Goal: Information Seeking & Learning: Learn about a topic

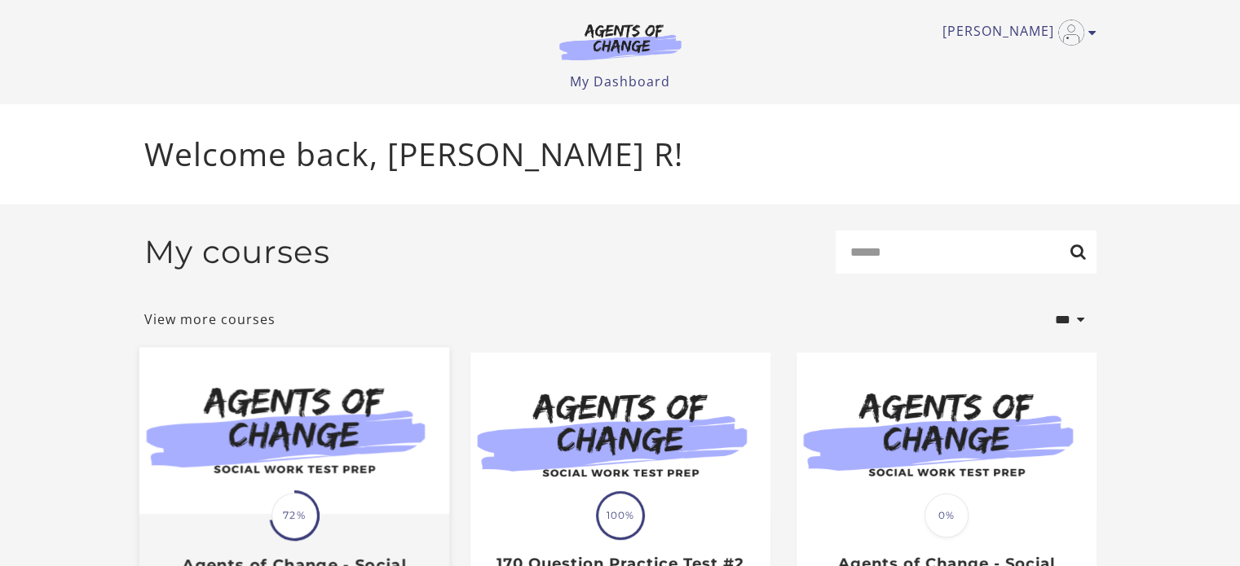
click at [271, 523] on span at bounding box center [293, 515] width 71 height 71
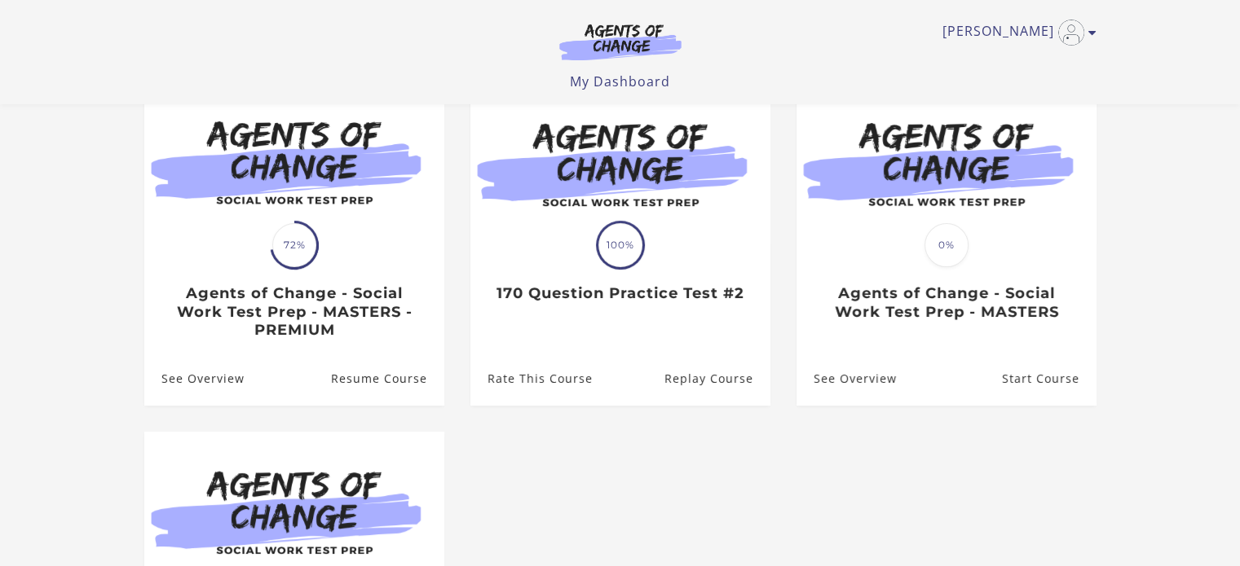
scroll to position [169, 0]
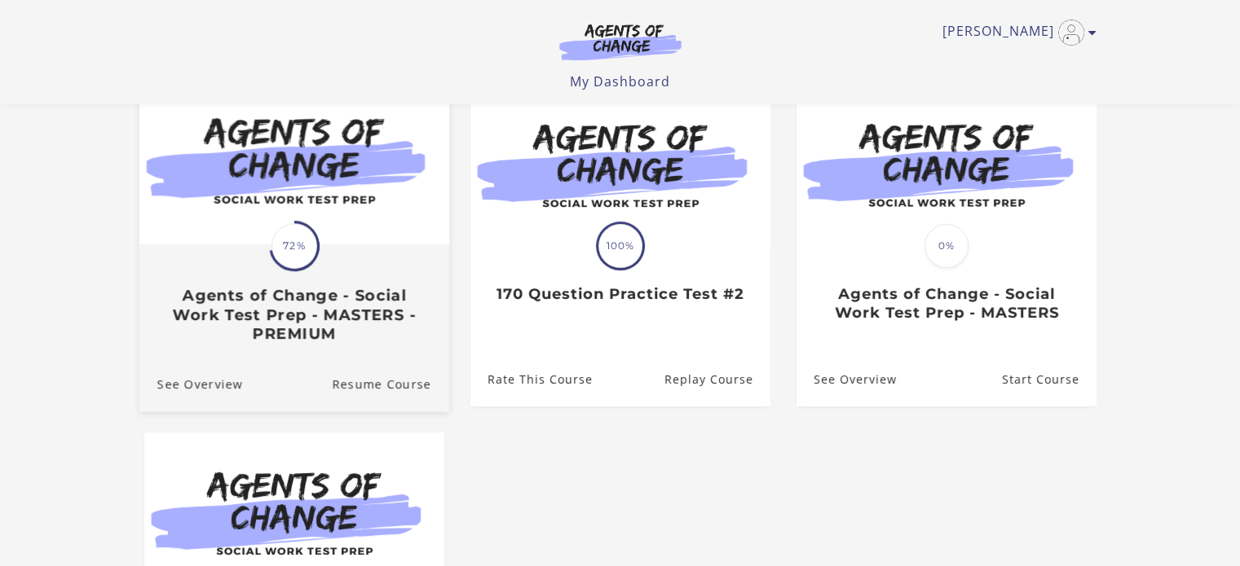
click at [197, 307] on h3 "Agents of Change - Social Work Test Prep - MASTERS - PREMIUM" at bounding box center [293, 315] width 274 height 57
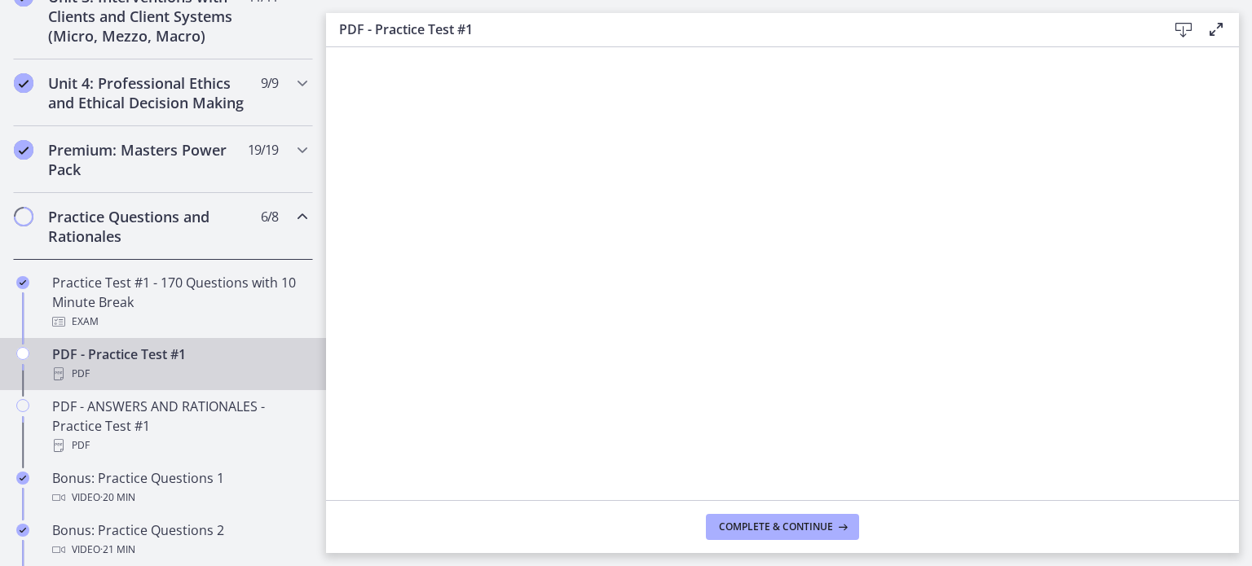
scroll to position [666, 0]
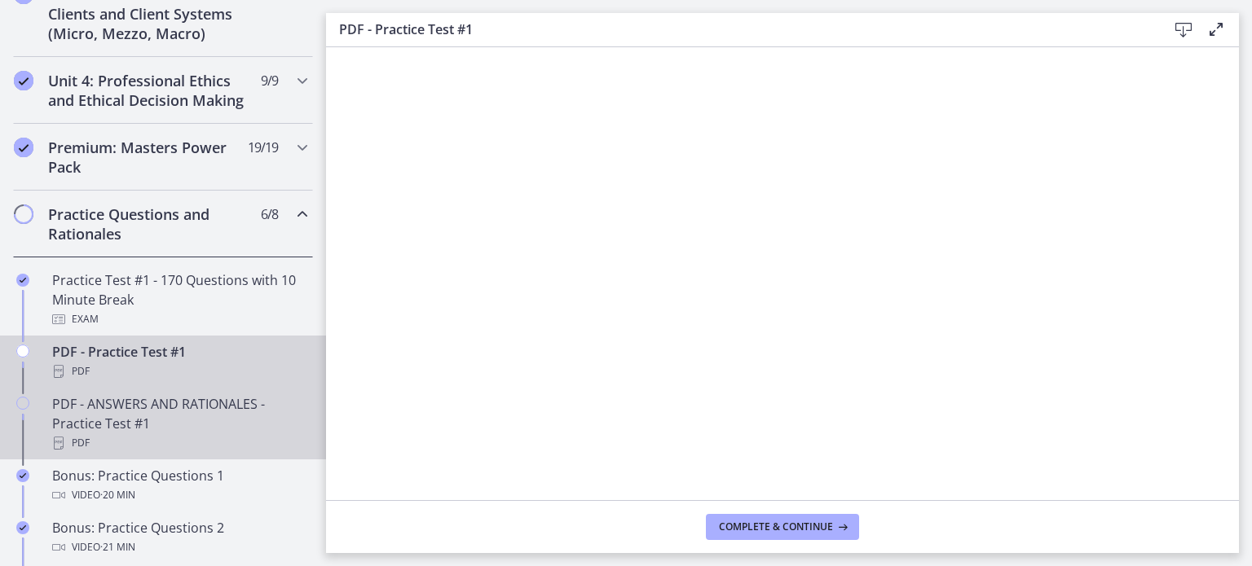
click at [60, 438] on div "PDF - ANSWERS AND RATIONALES - Practice Test #1 PDF" at bounding box center [179, 423] width 254 height 59
click at [59, 378] on icon "Chapters" at bounding box center [58, 371] width 13 height 13
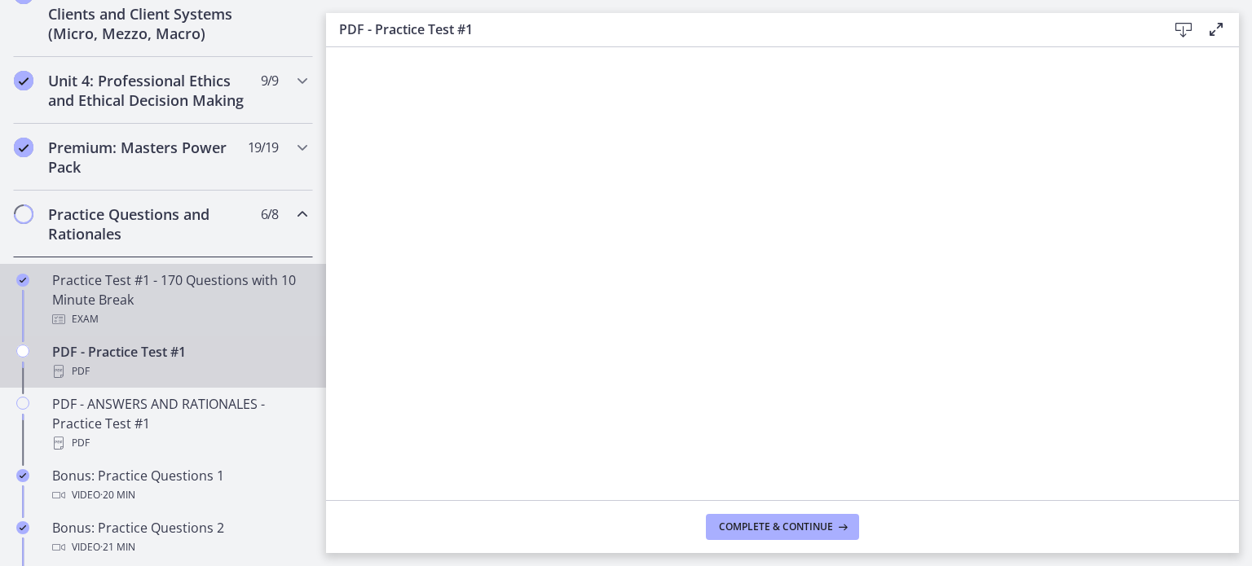
click at [81, 315] on div "Practice Test #1 - 170 Questions with 10 Minute Break Exam" at bounding box center [179, 300] width 254 height 59
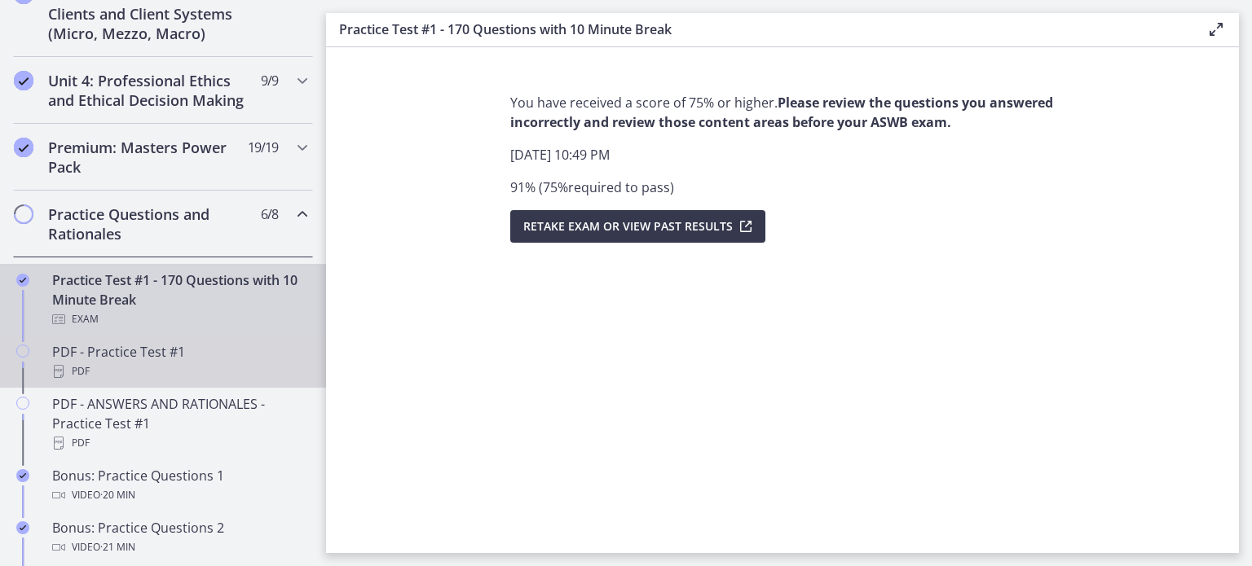
click at [98, 378] on div "PDF" at bounding box center [179, 372] width 254 height 20
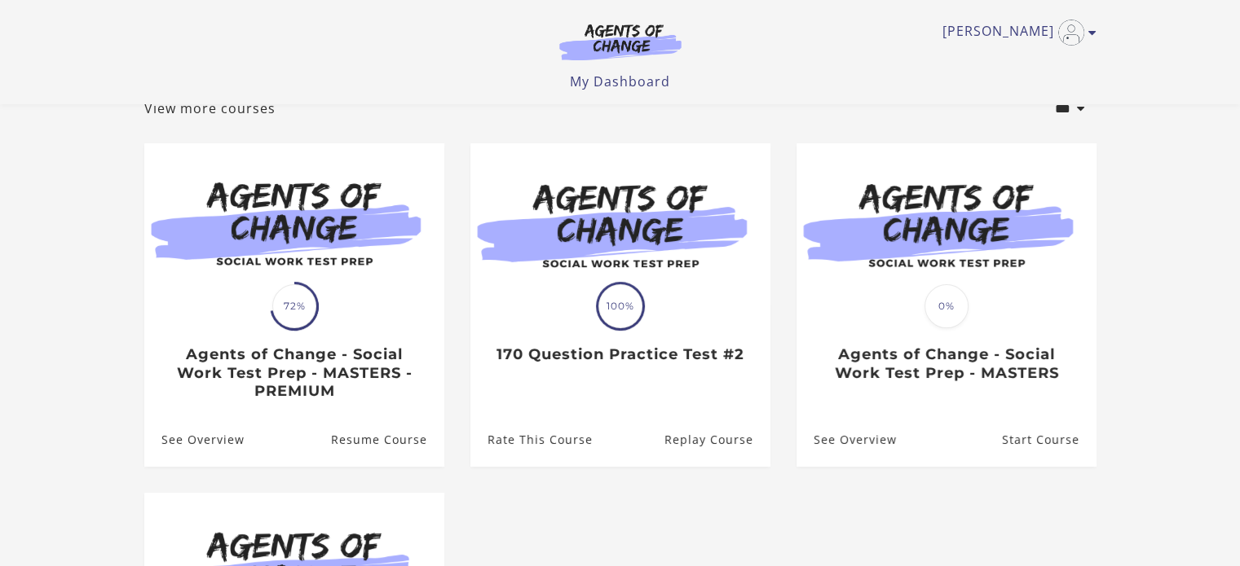
scroll to position [107, 0]
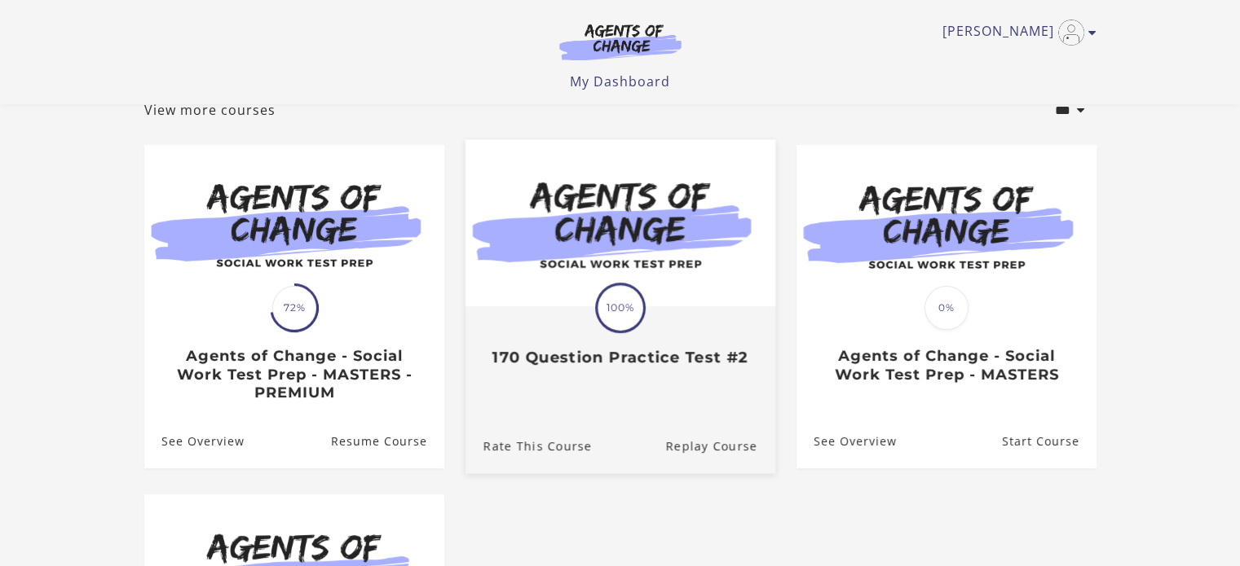
click at [636, 355] on h3 "170 Question Practice Test #2" at bounding box center [619, 358] width 274 height 19
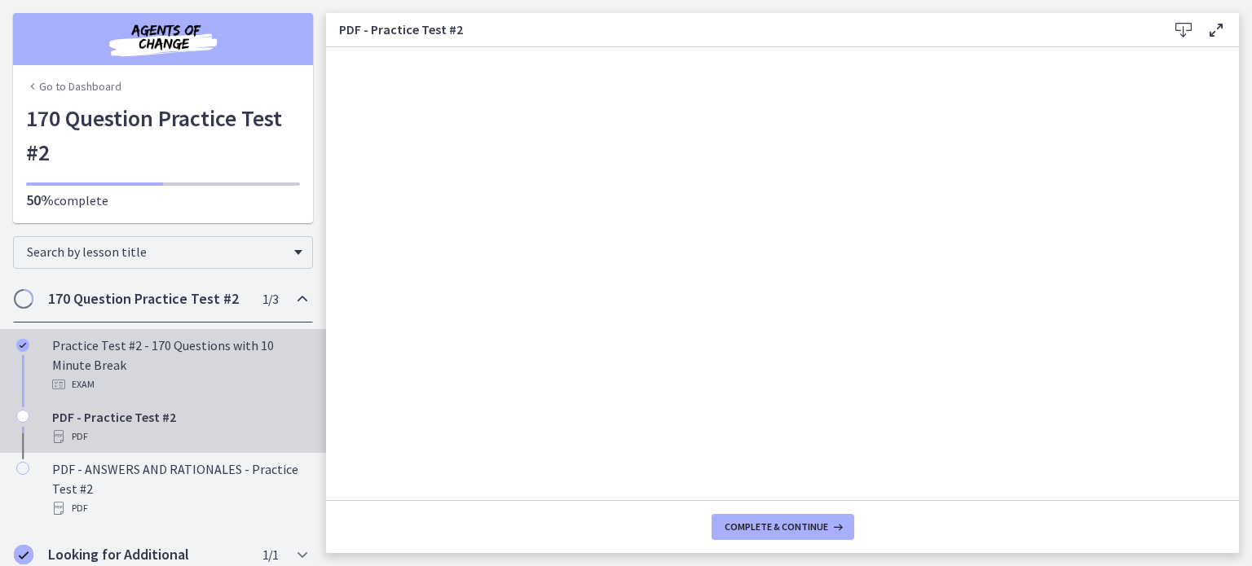
click at [73, 362] on div "Practice Test #2 - 170 Questions with 10 Minute Break Exam" at bounding box center [179, 365] width 254 height 59
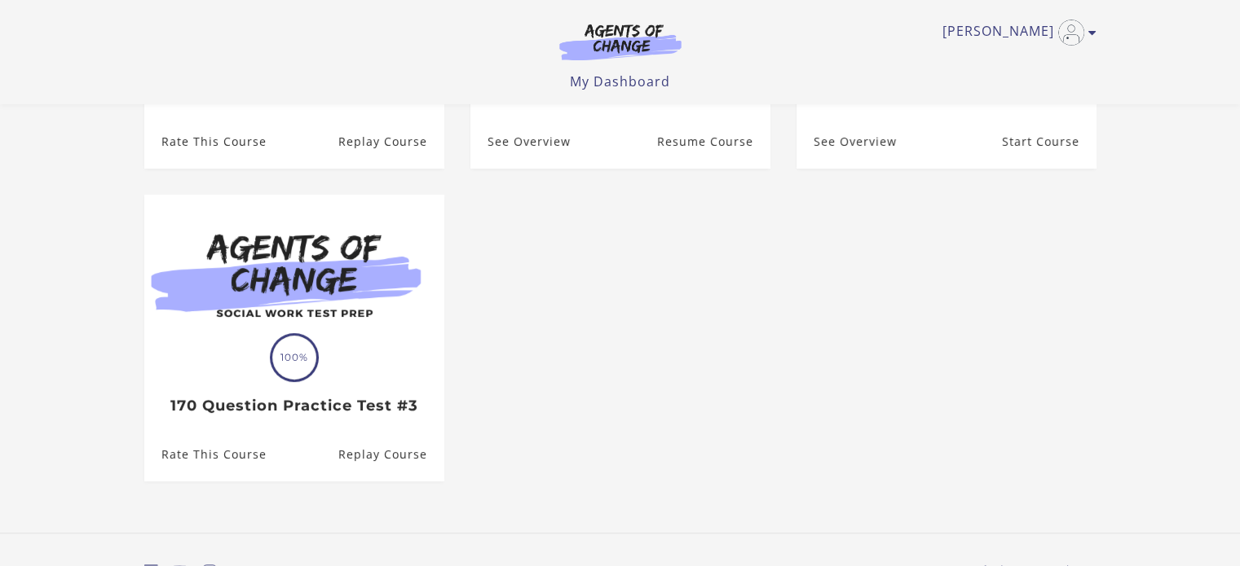
scroll to position [407, 0]
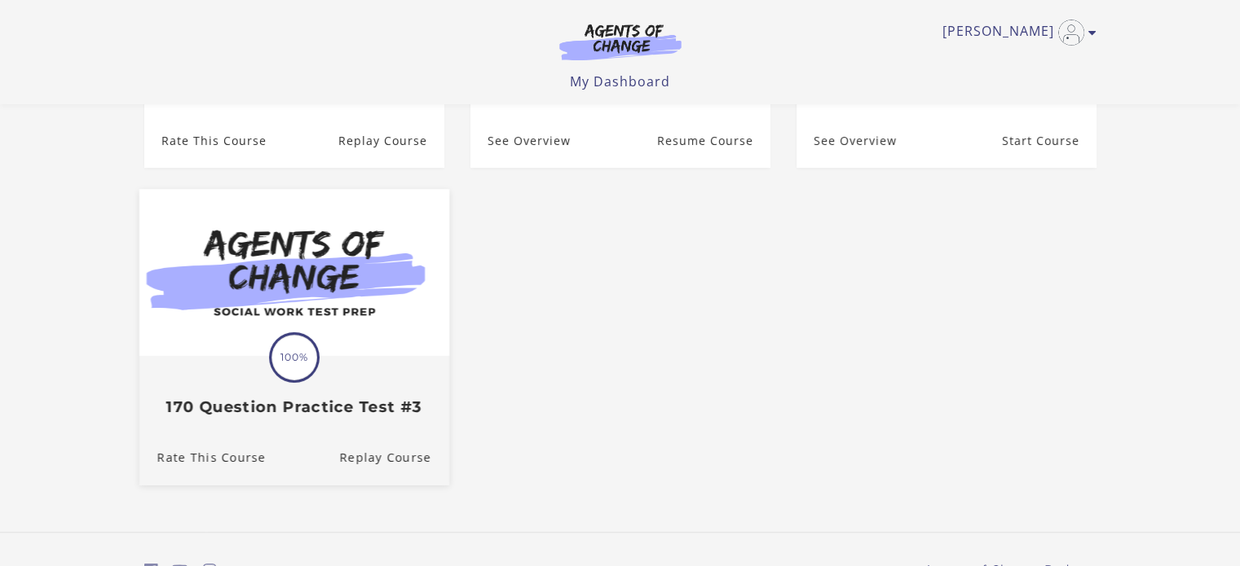
click at [216, 368] on div "Translation missing: en.liquid.partials.dashboard_course_card.progress_descript…" at bounding box center [294, 386] width 310 height 59
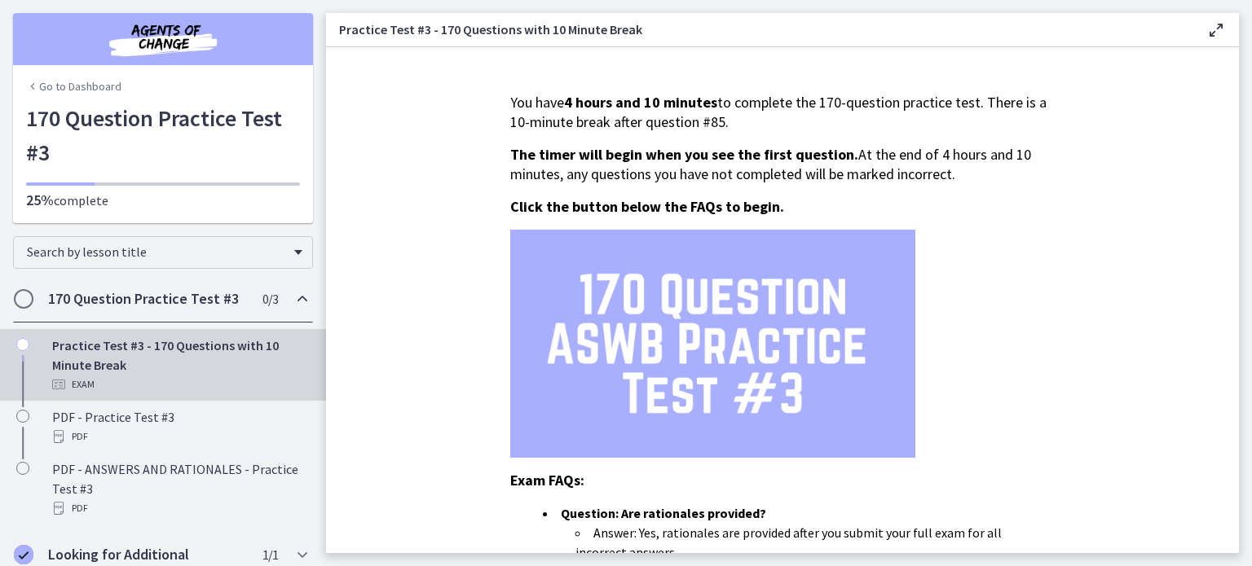
click at [93, 298] on h2 "170 Question Practice Test #3" at bounding box center [147, 299] width 199 height 20
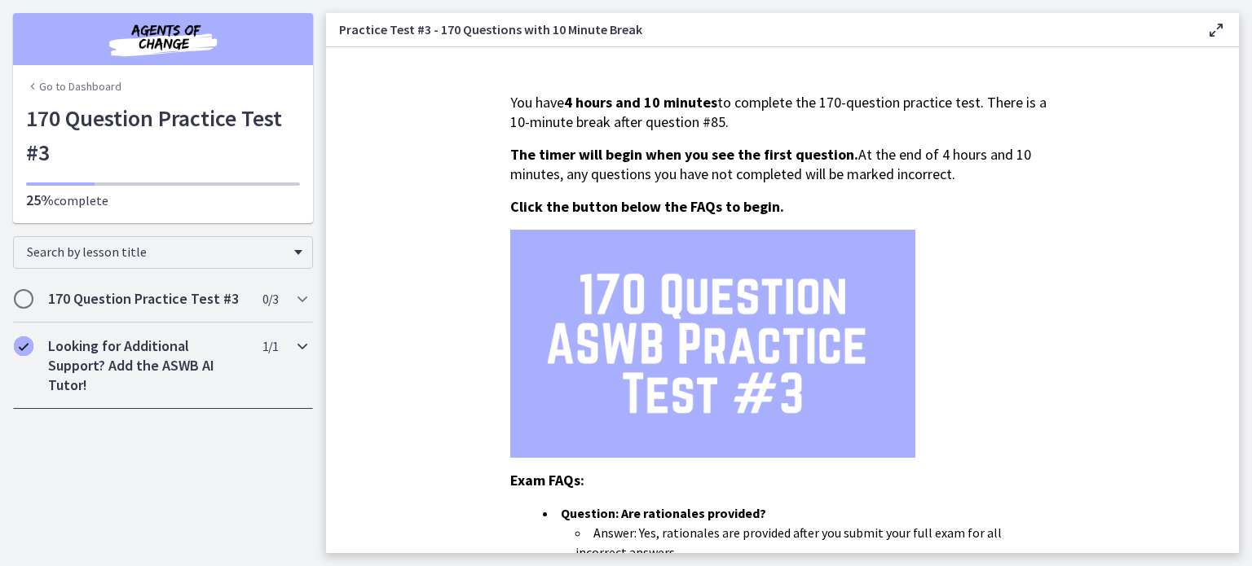
click at [95, 358] on h2 "Looking for Additional Support? Add the ASWB AI Tutor!" at bounding box center [147, 366] width 199 height 59
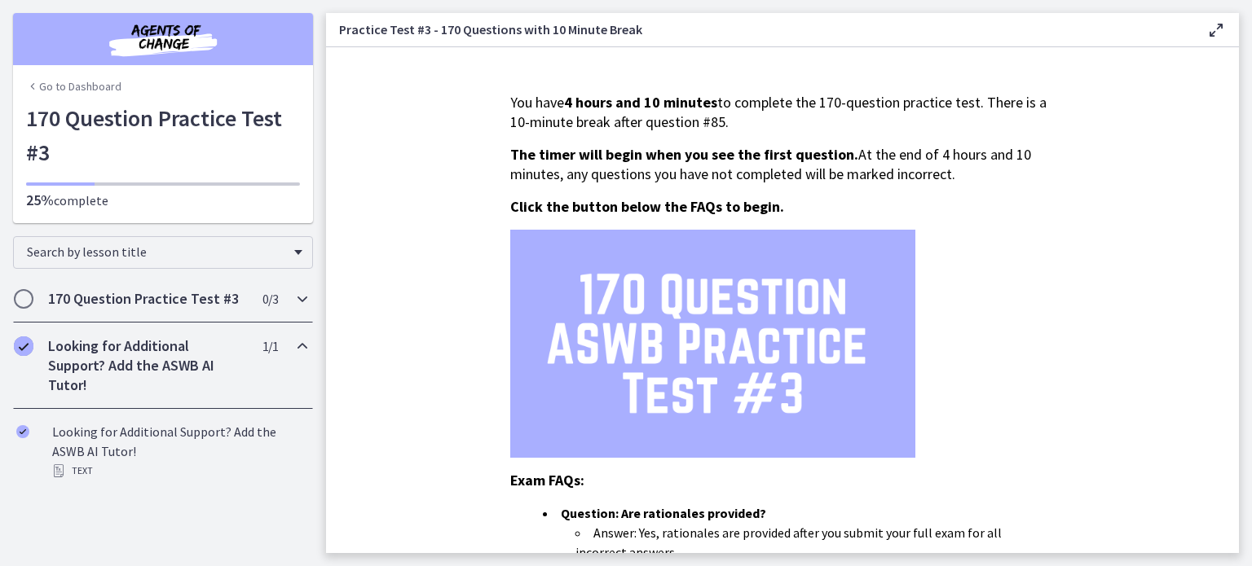
click at [90, 303] on h2 "170 Question Practice Test #3" at bounding box center [147, 299] width 199 height 20
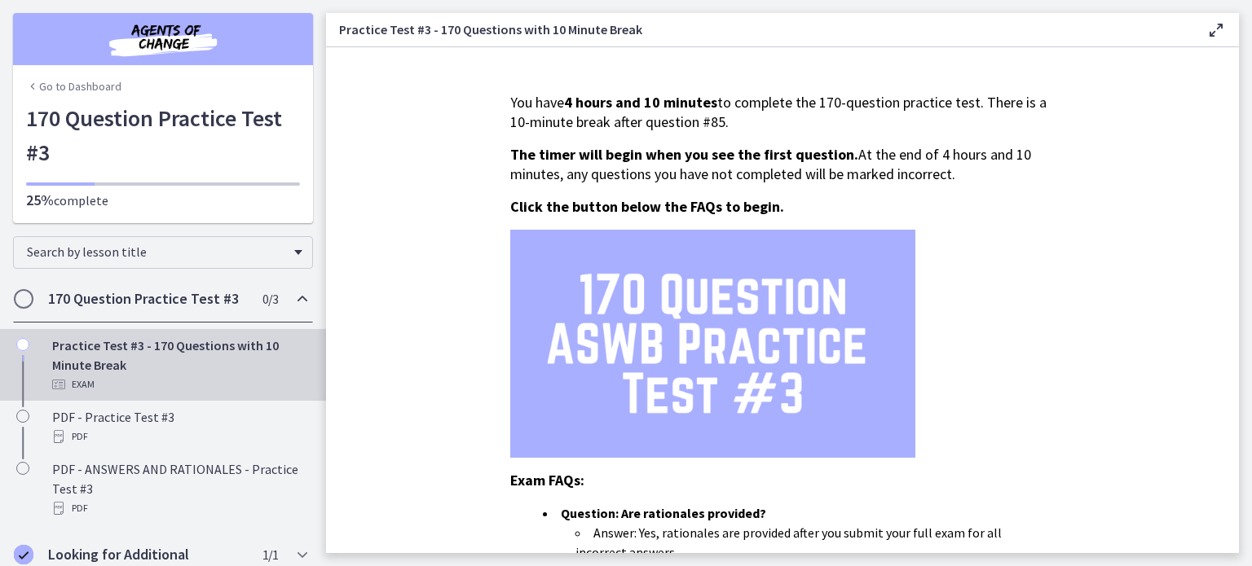
click at [63, 373] on div "Practice Test #3 - 170 Questions with 10 Minute Break Exam" at bounding box center [179, 365] width 254 height 59
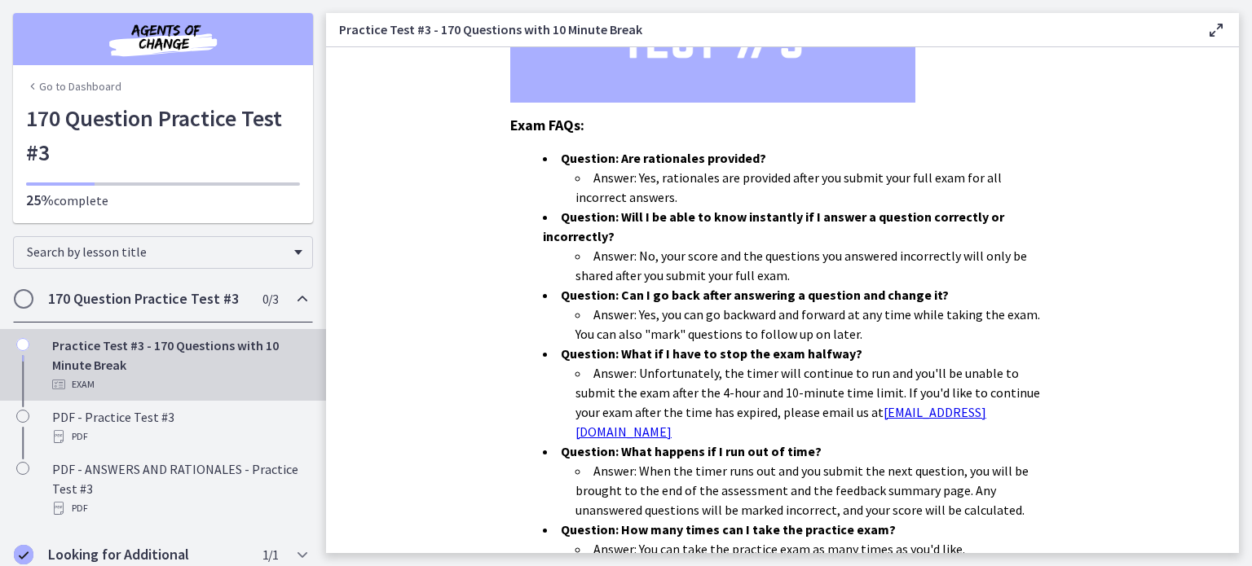
scroll to position [349, 0]
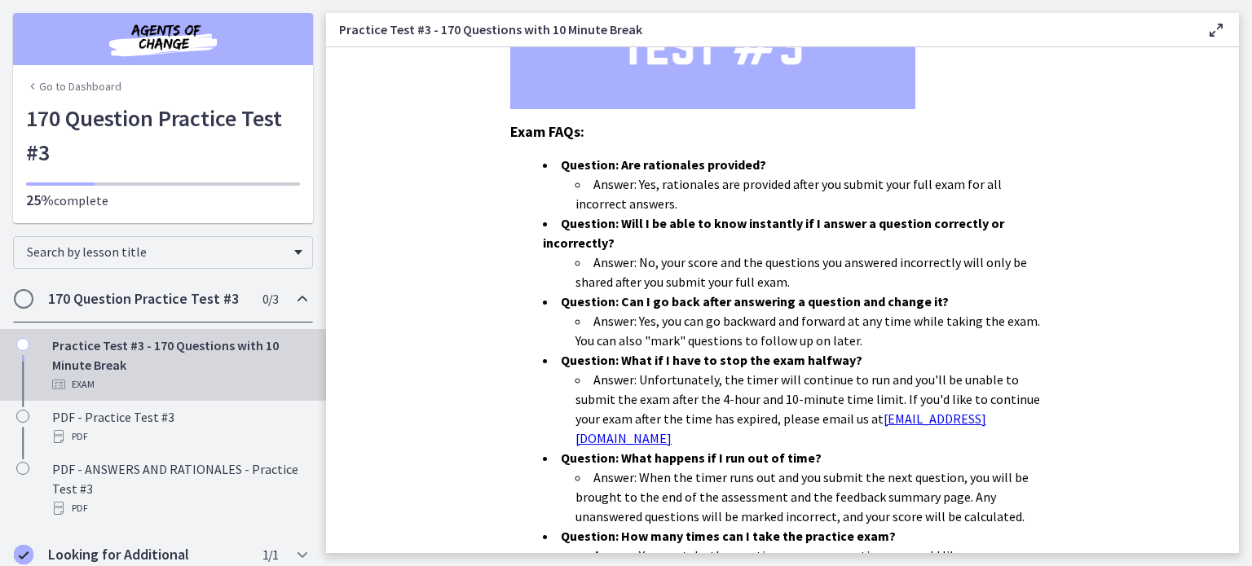
click at [81, 293] on h2 "170 Question Practice Test #3" at bounding box center [147, 299] width 199 height 20
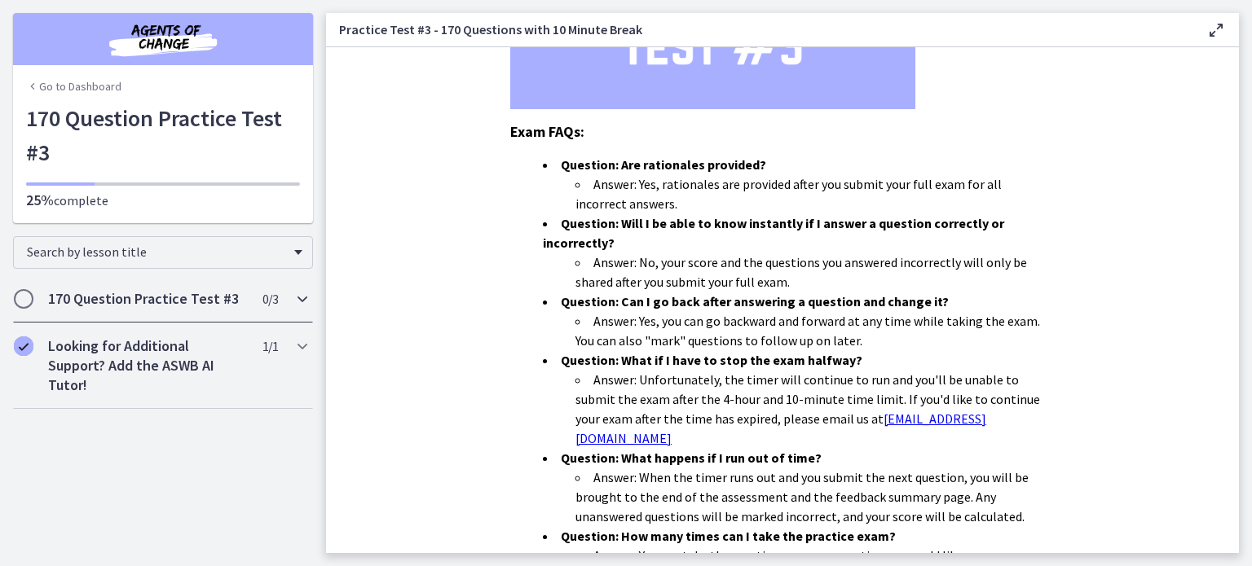
click at [22, 303] on span "Chapters" at bounding box center [23, 299] width 16 height 16
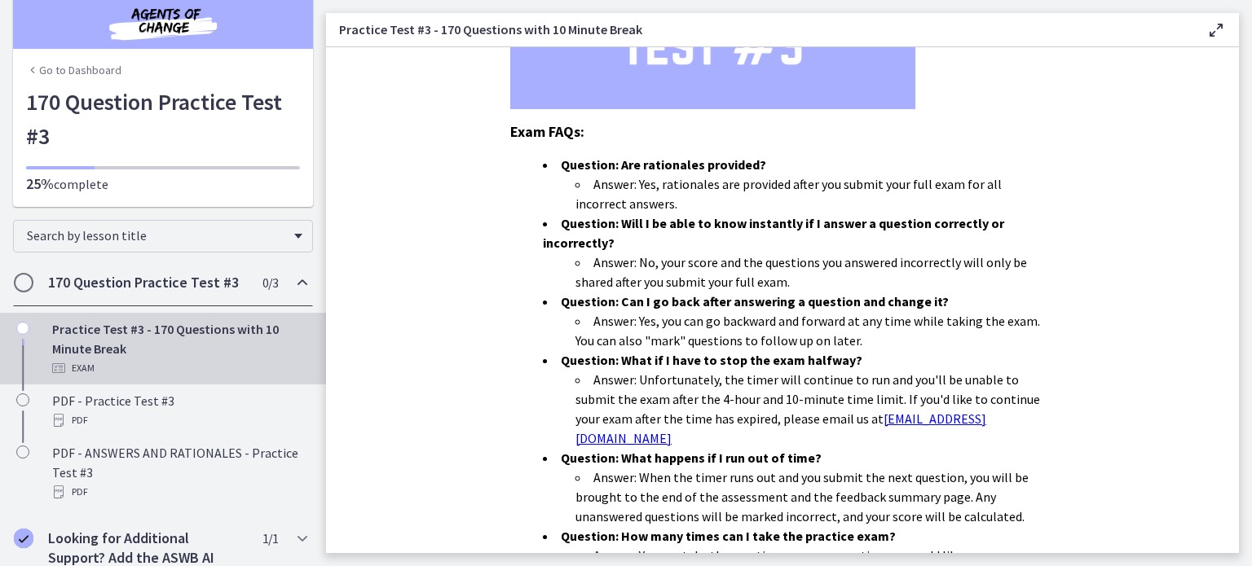
scroll to position [0, 0]
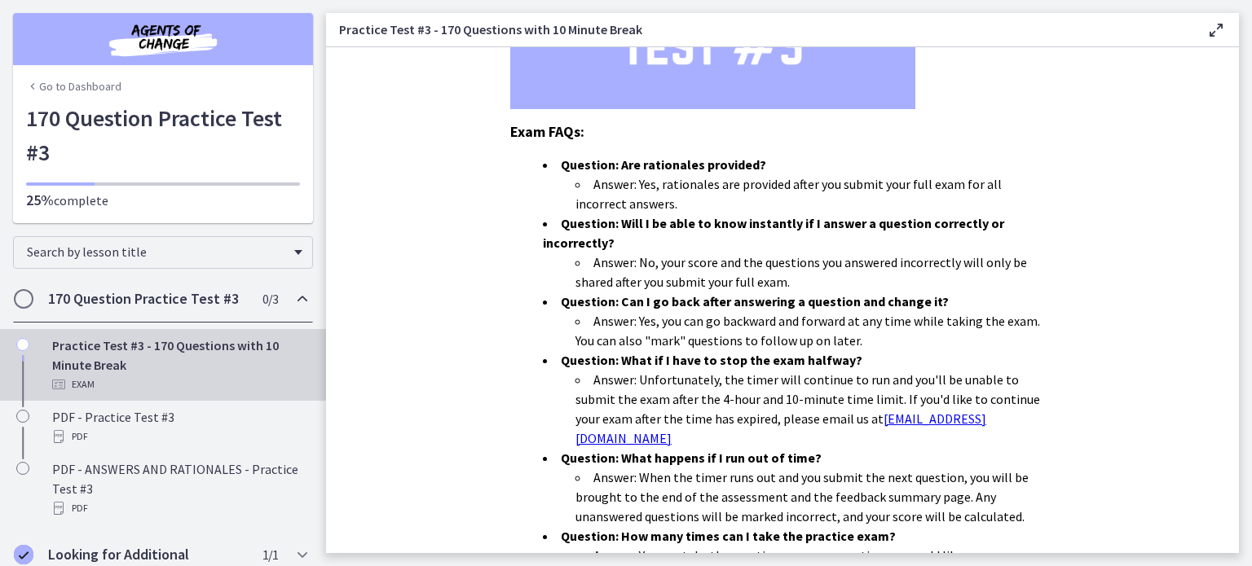
click at [18, 300] on span "Chapters" at bounding box center [23, 299] width 16 height 16
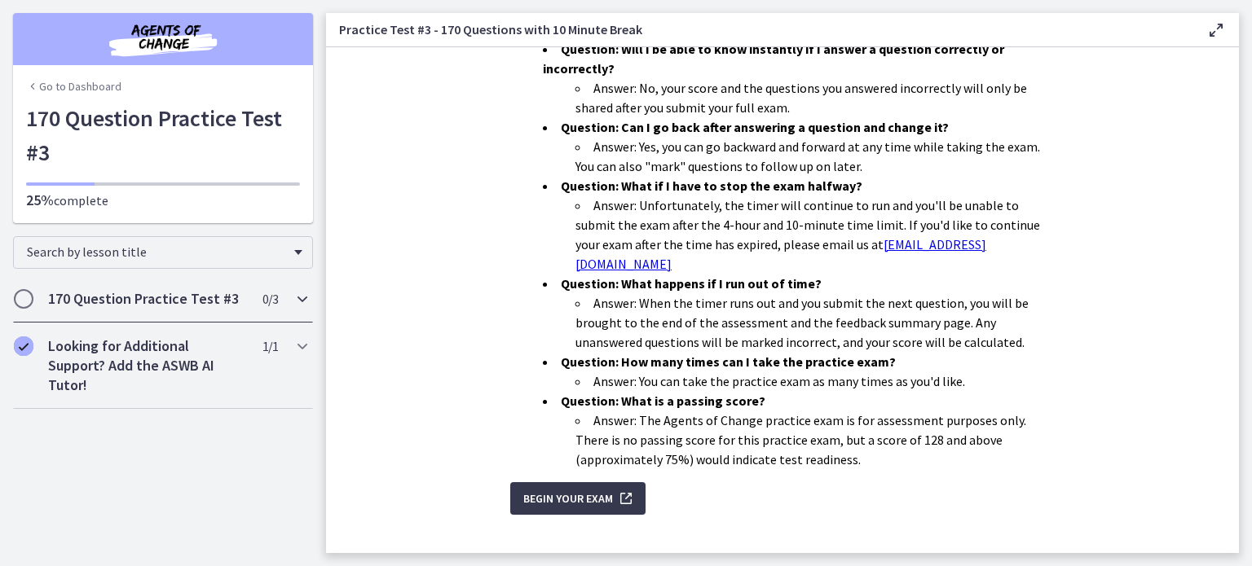
scroll to position [533, 0]
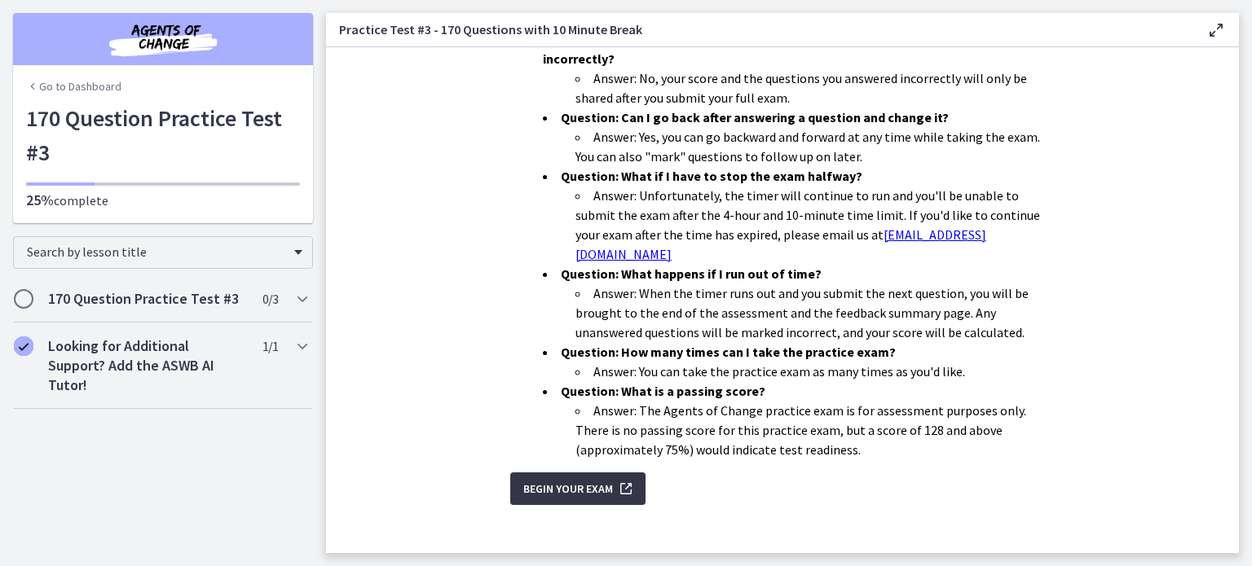
click at [590, 479] on span "Begin Your Exam" at bounding box center [568, 489] width 90 height 20
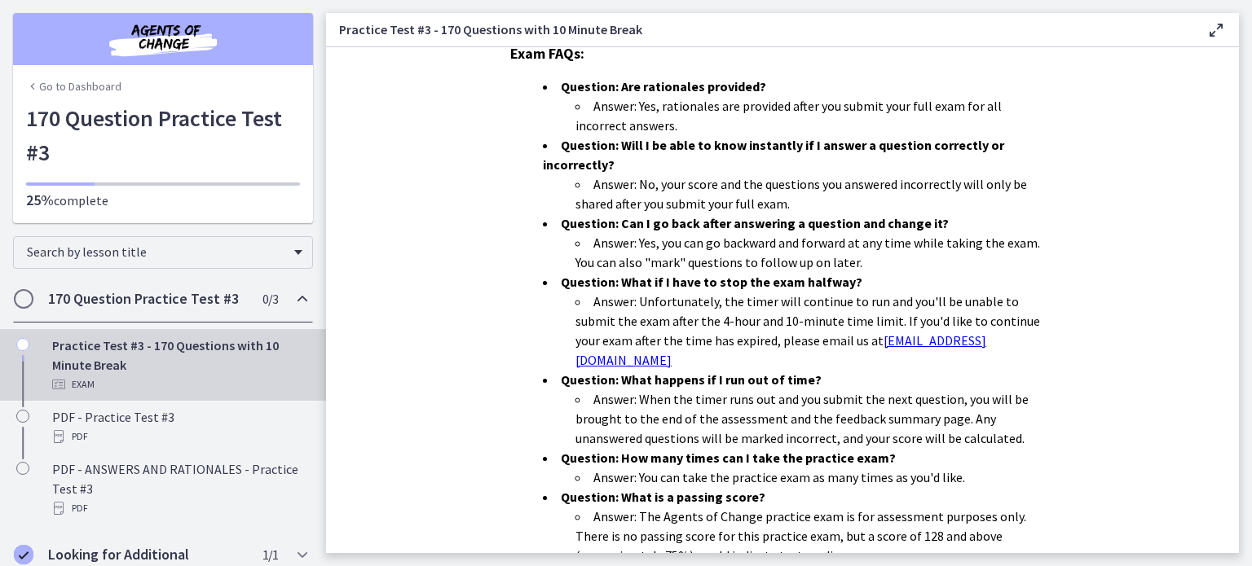
scroll to position [533, 0]
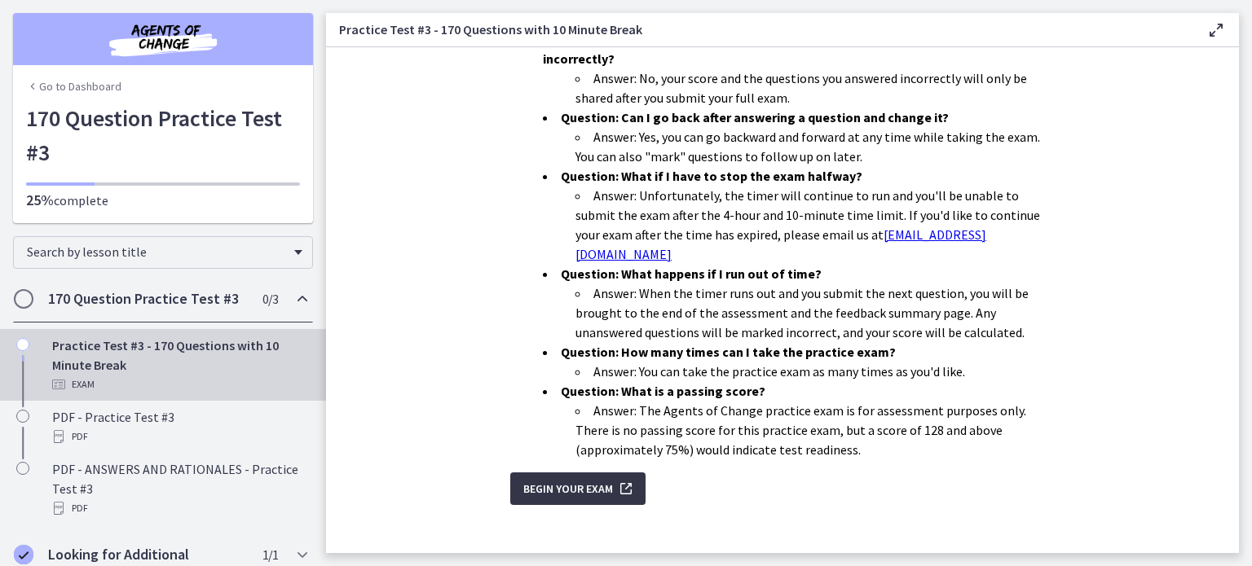
click at [592, 479] on span "Begin Your Exam" at bounding box center [568, 489] width 90 height 20
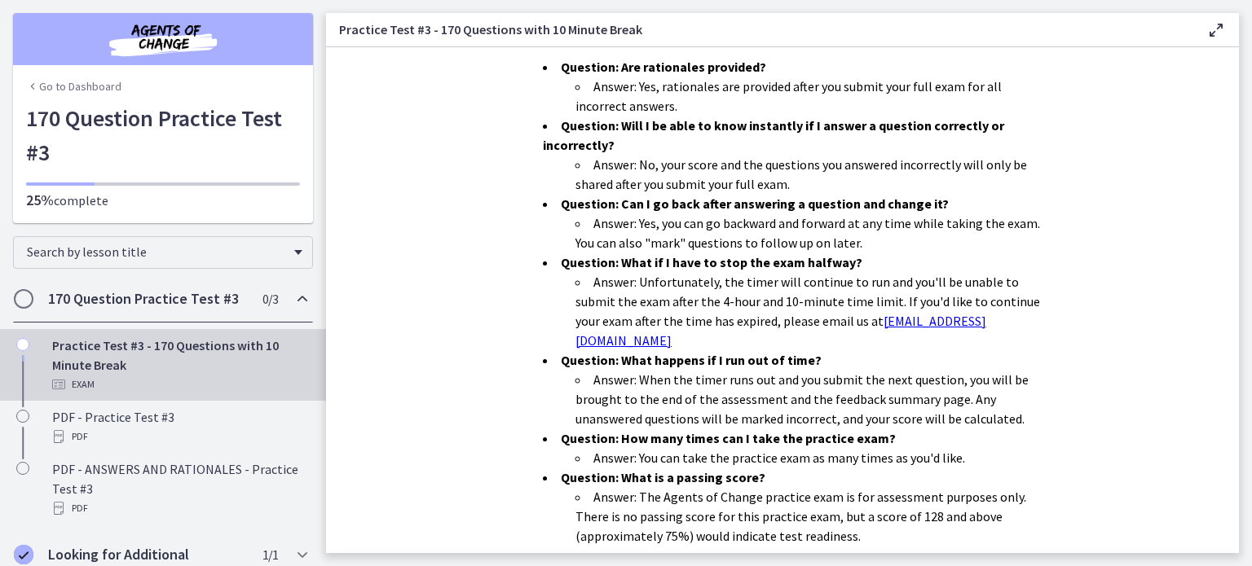
scroll to position [533, 0]
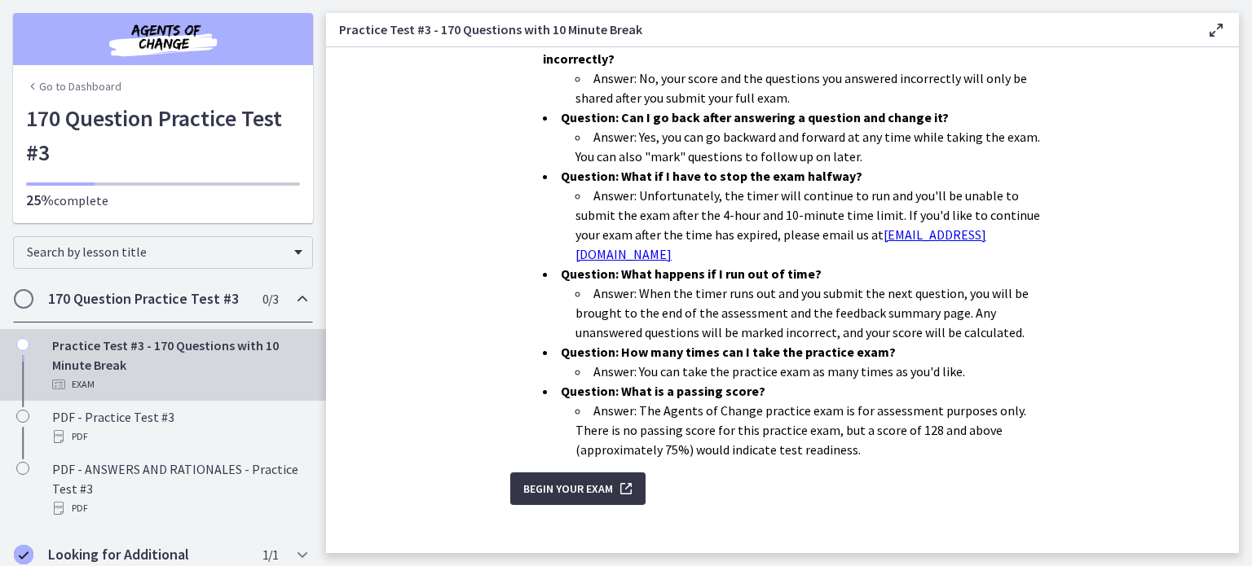
click at [578, 483] on button "Begin Your Exam" at bounding box center [577, 489] width 135 height 33
click at [576, 480] on span "Begin Your Exam" at bounding box center [568, 489] width 90 height 20
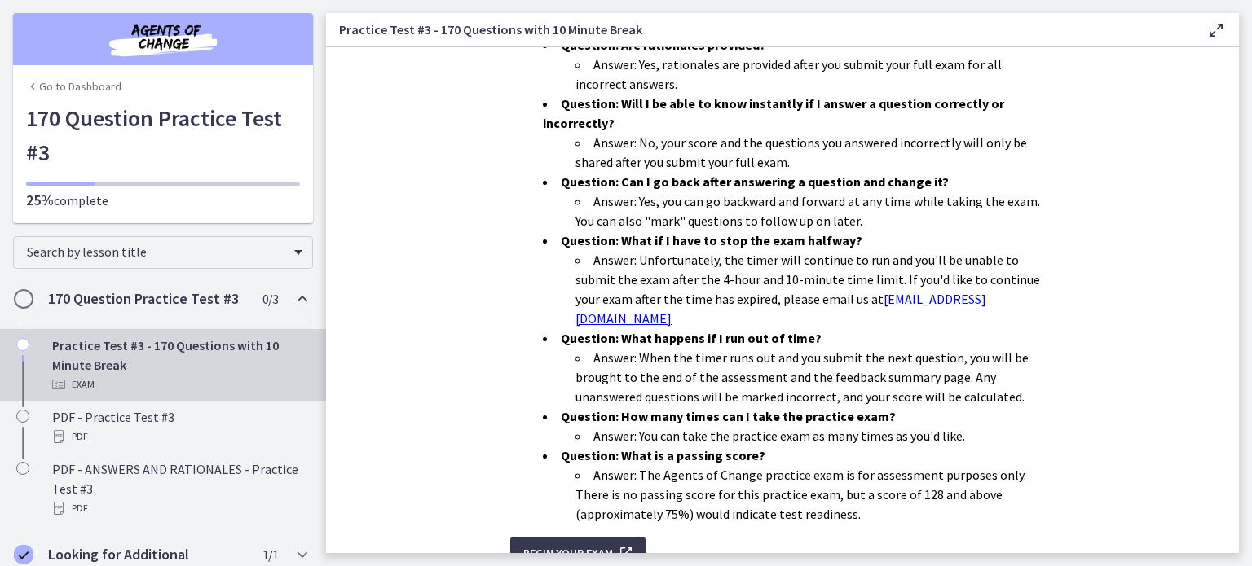
scroll to position [533, 0]
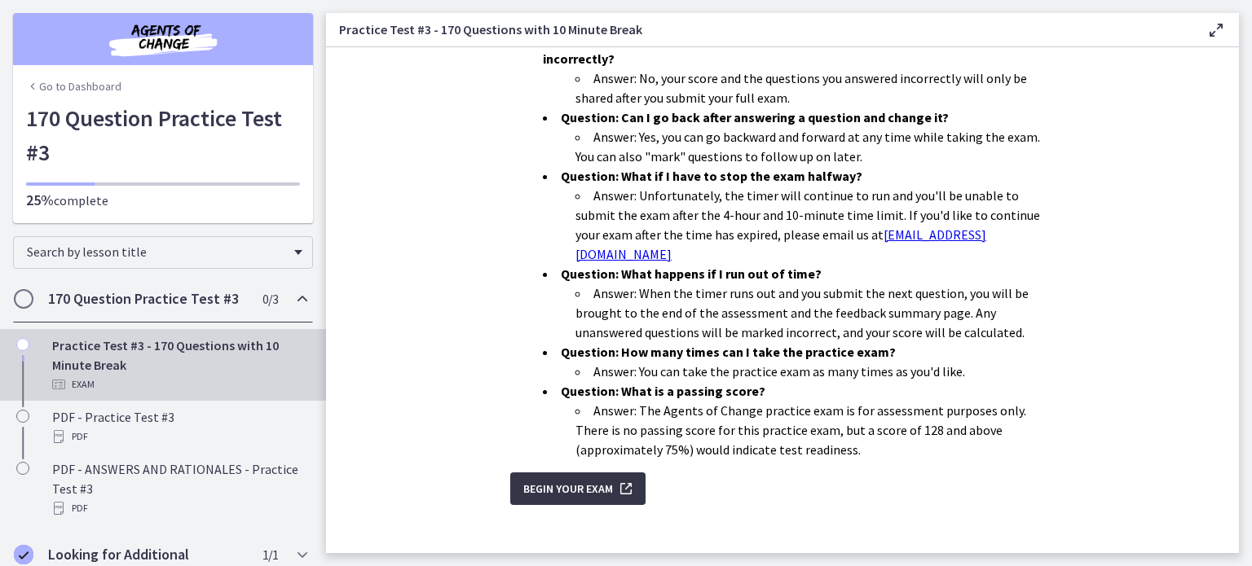
click at [601, 479] on span "Begin Your Exam" at bounding box center [568, 489] width 90 height 20
